Goal: Check status: Check status

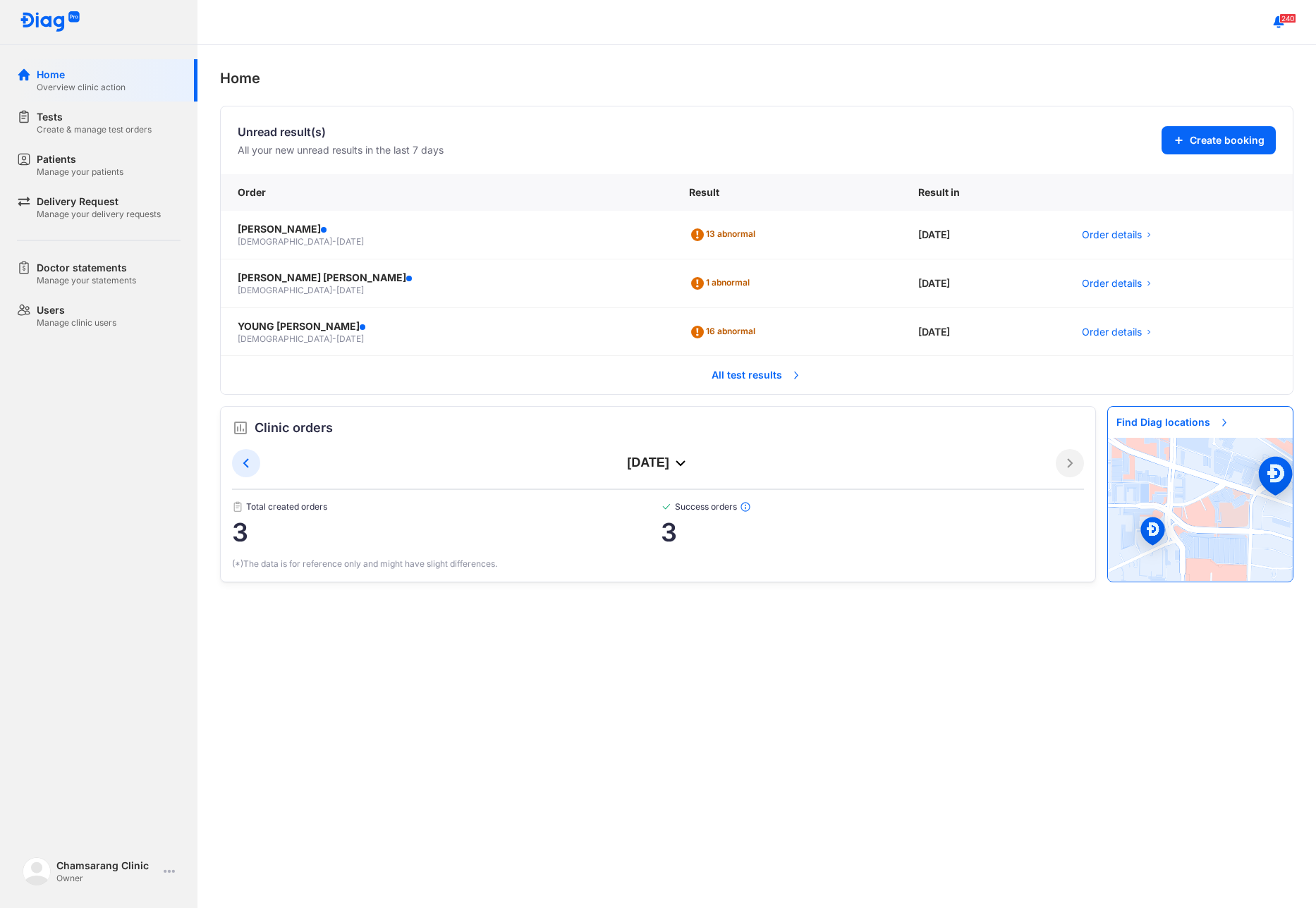
click at [773, 385] on span "All test results" at bounding box center [756, 375] width 107 height 31
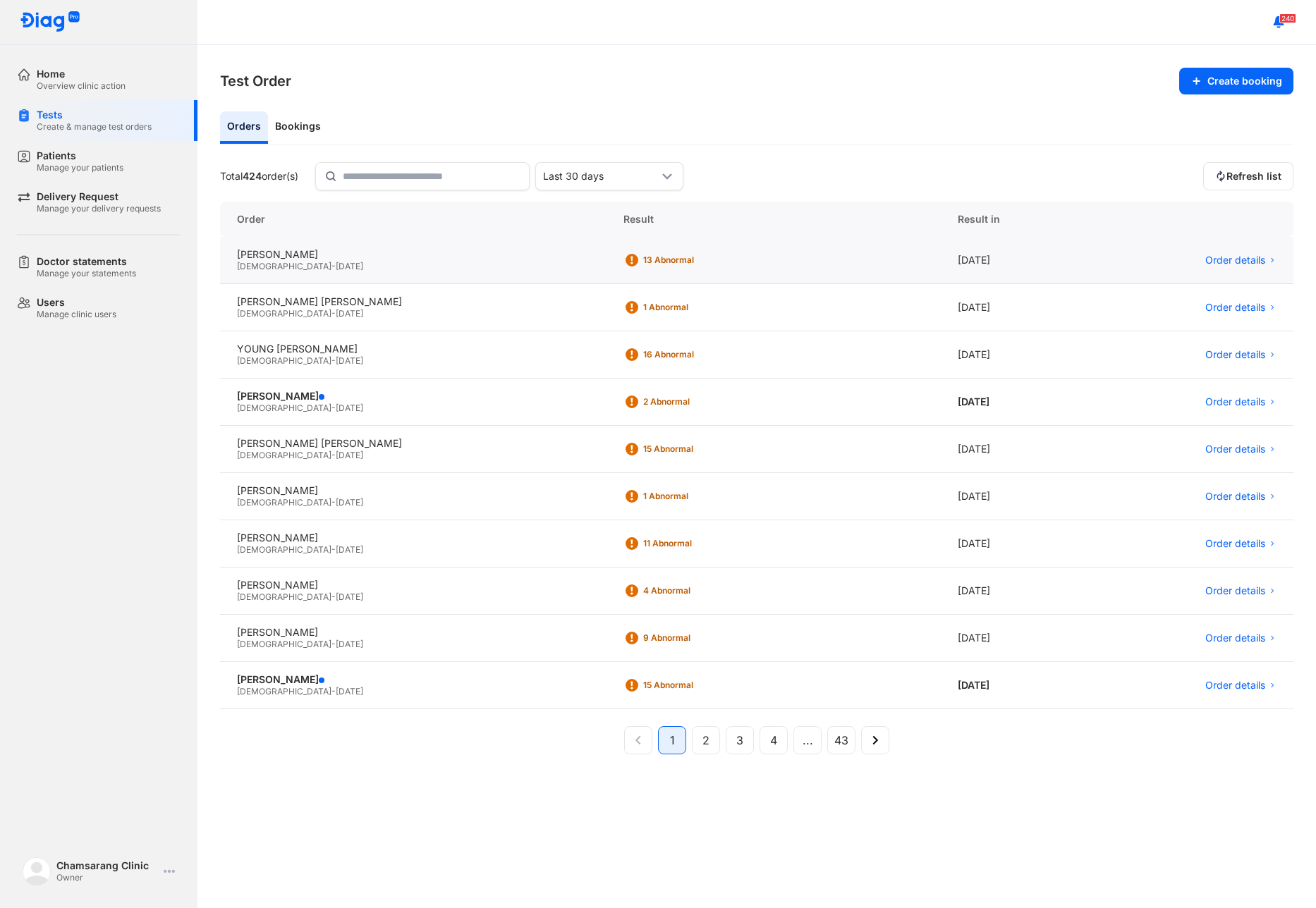
click at [323, 268] on div "Male - 05/09/1989" at bounding box center [413, 266] width 352 height 11
click at [386, 317] on div "Male - 29/06/1993" at bounding box center [413, 313] width 352 height 11
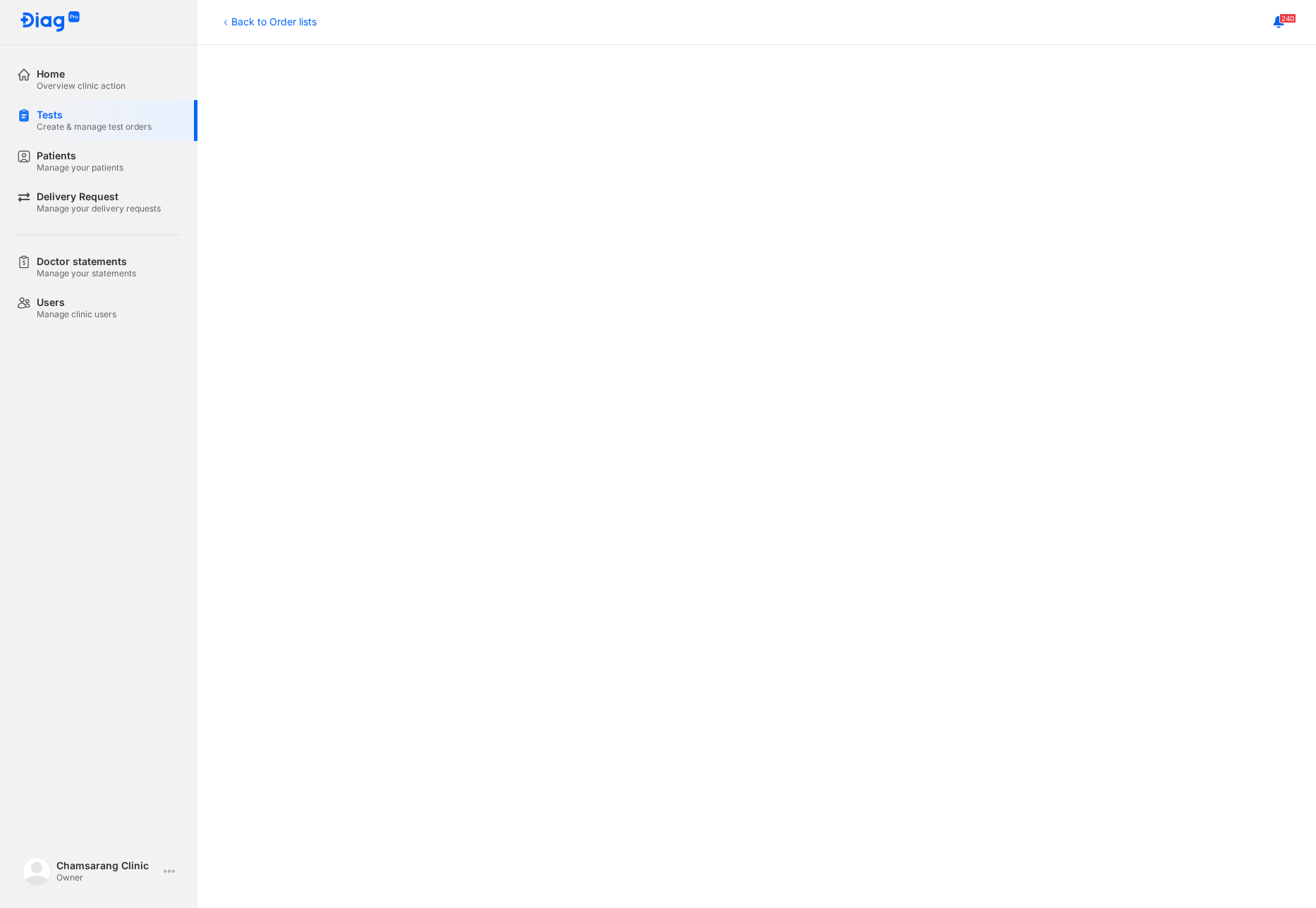
scroll to position [329, 0]
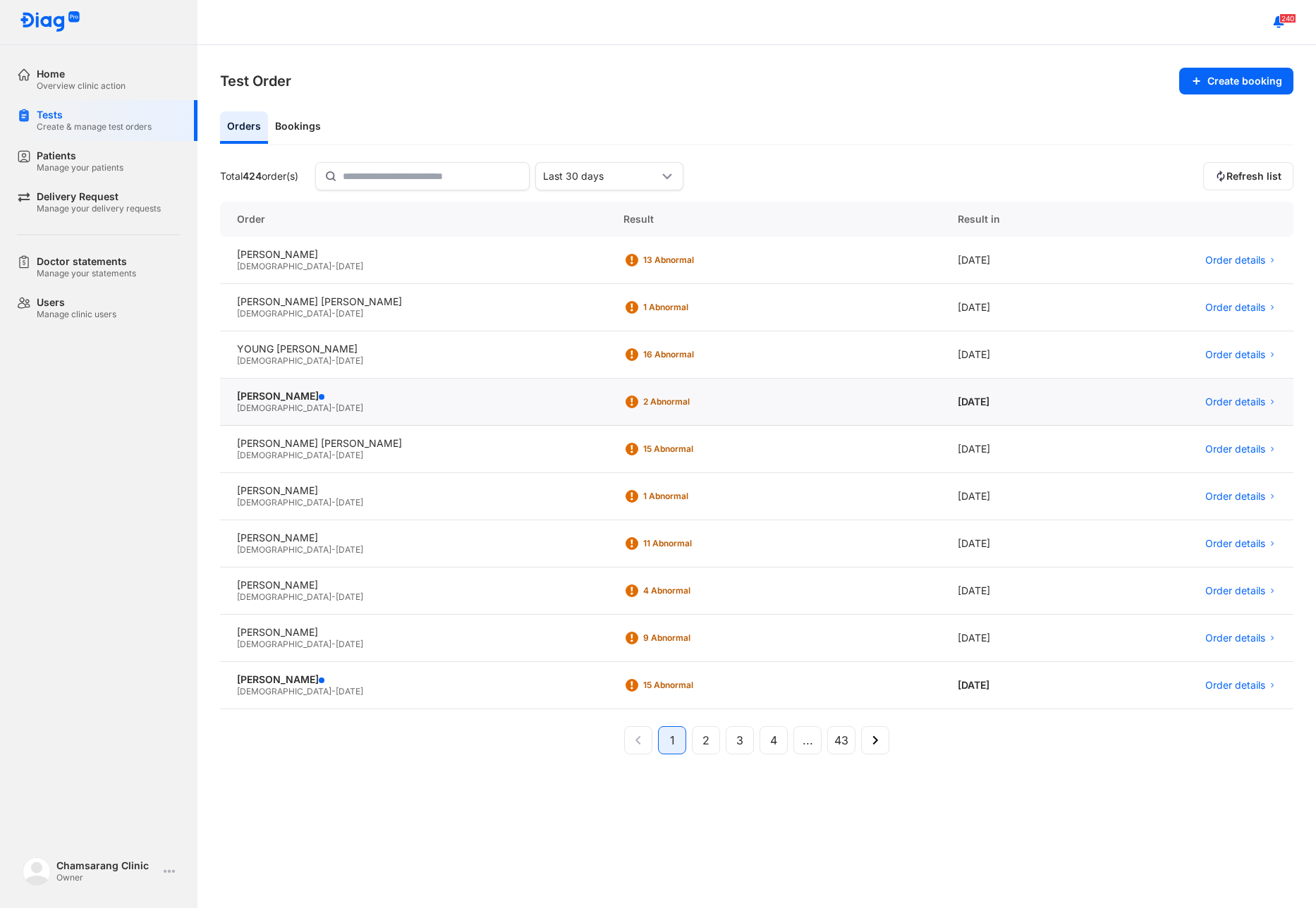
click at [335, 410] on span "[DATE]" at bounding box center [349, 408] width 27 height 10
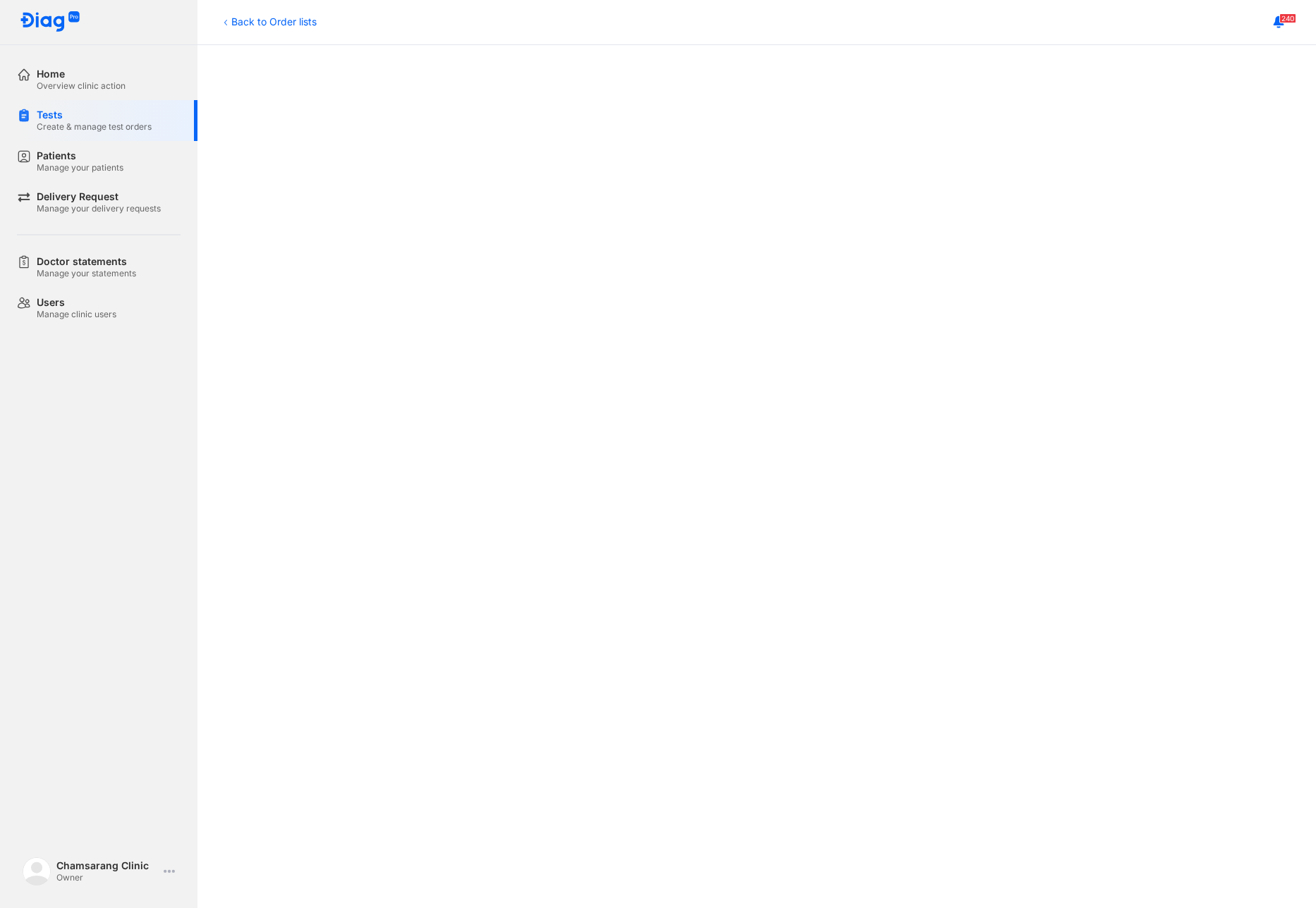
scroll to position [187, 0]
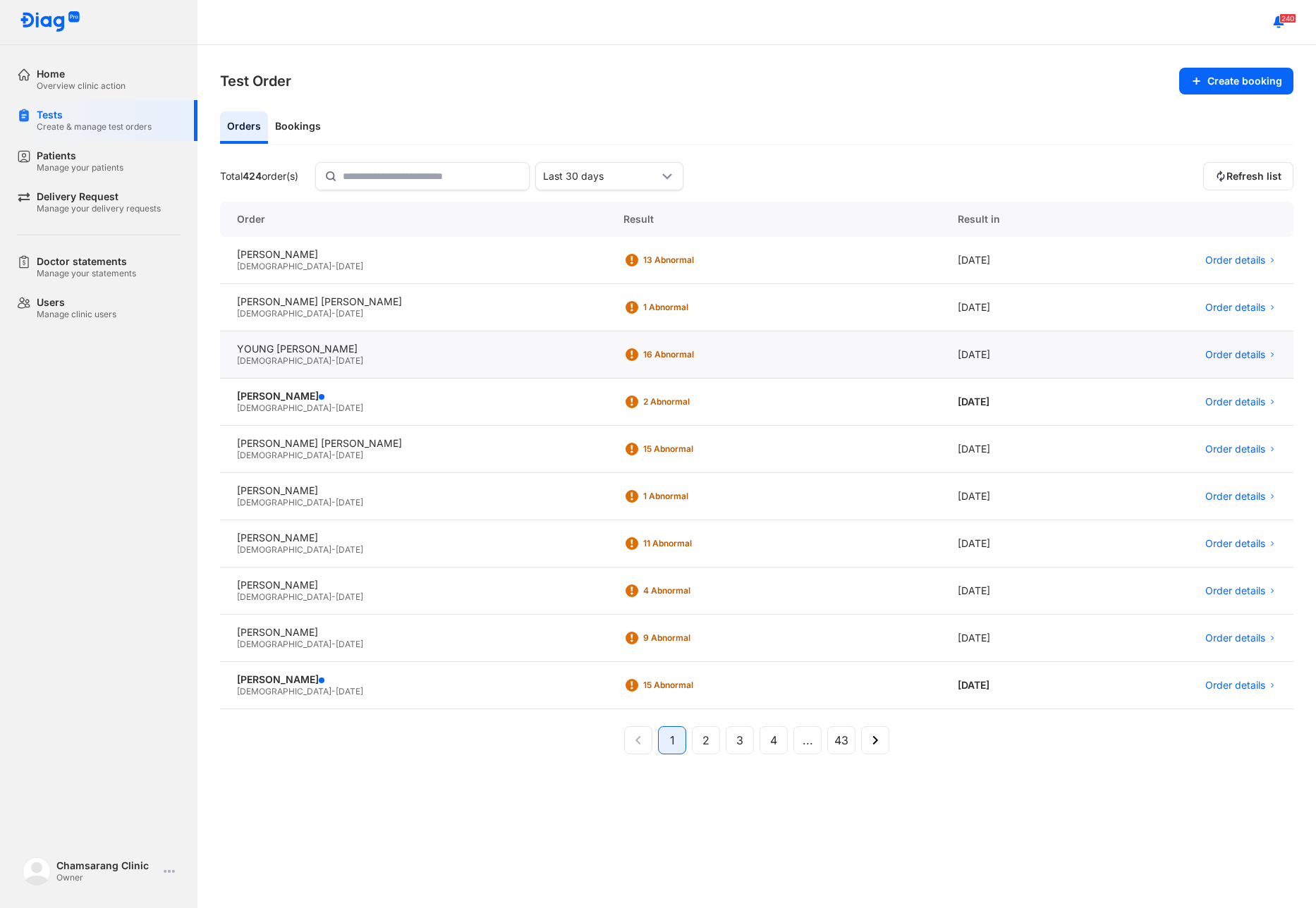
click at [340, 360] on div "Male - 21/08/1998" at bounding box center [413, 360] width 352 height 11
